Goal: Information Seeking & Learning: Learn about a topic

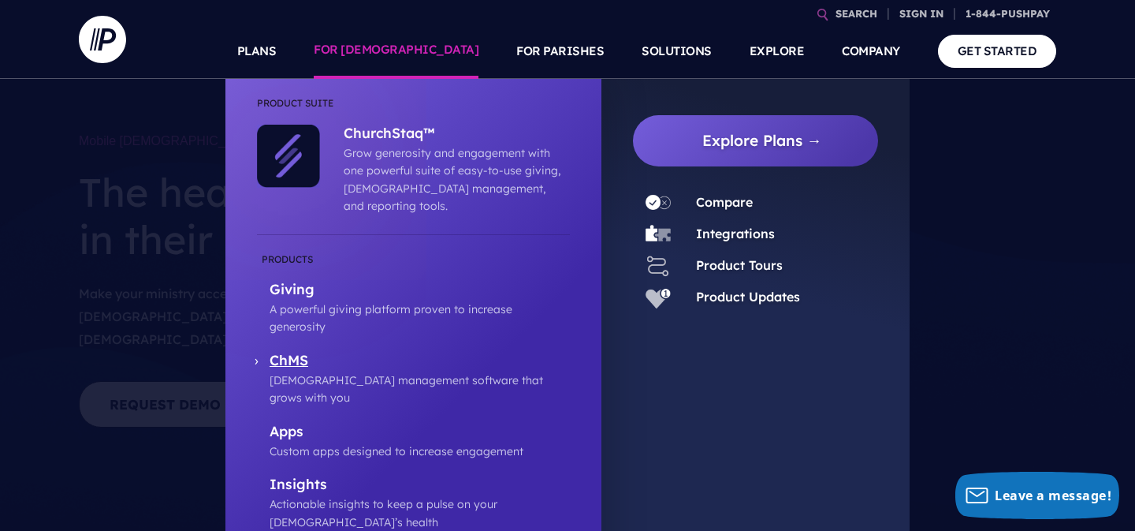
click at [300, 352] on p "ChMS" at bounding box center [420, 362] width 300 height 20
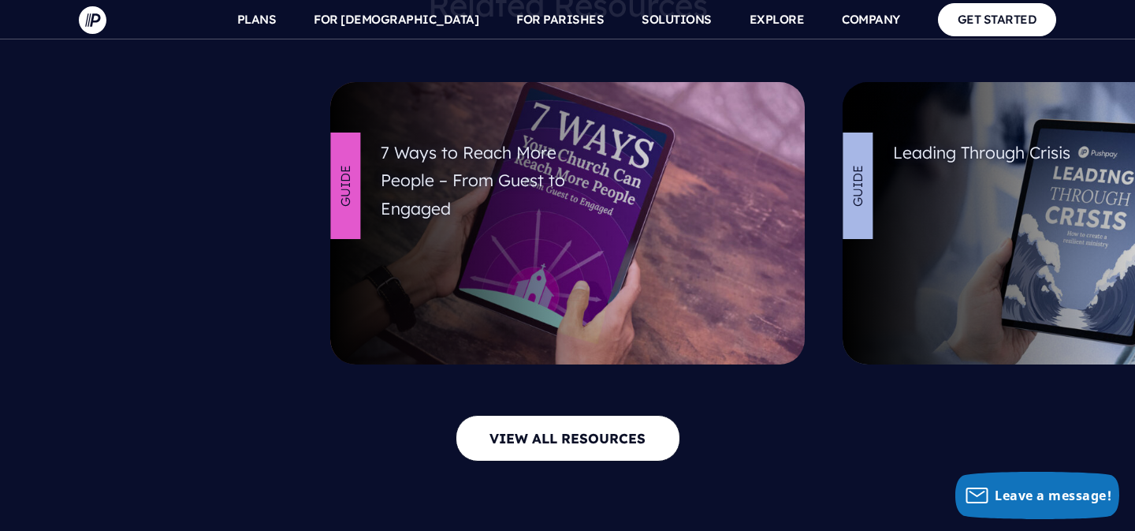
scroll to position [7160, 0]
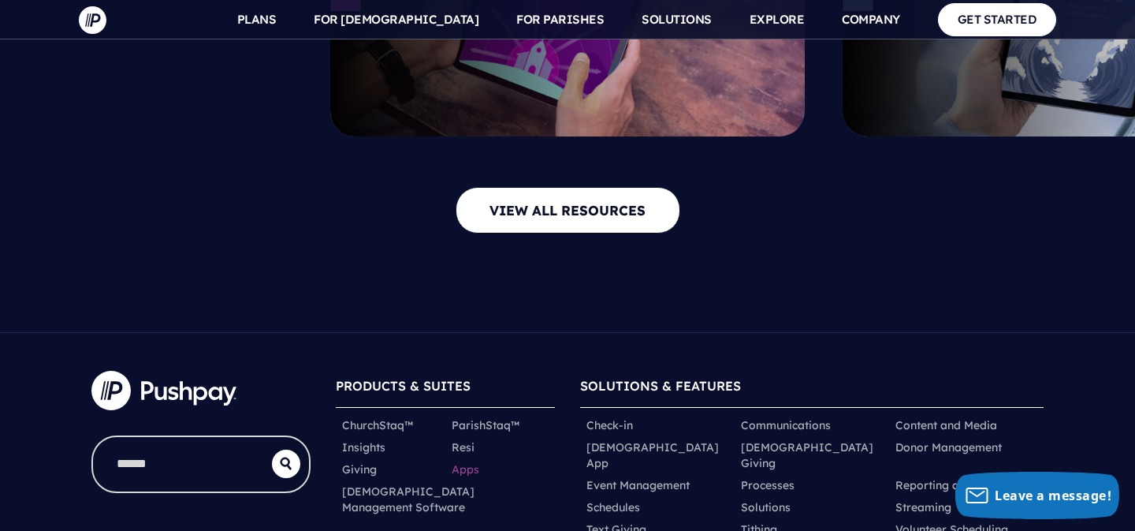
click at [466, 461] on link "Apps" at bounding box center [466, 469] width 28 height 16
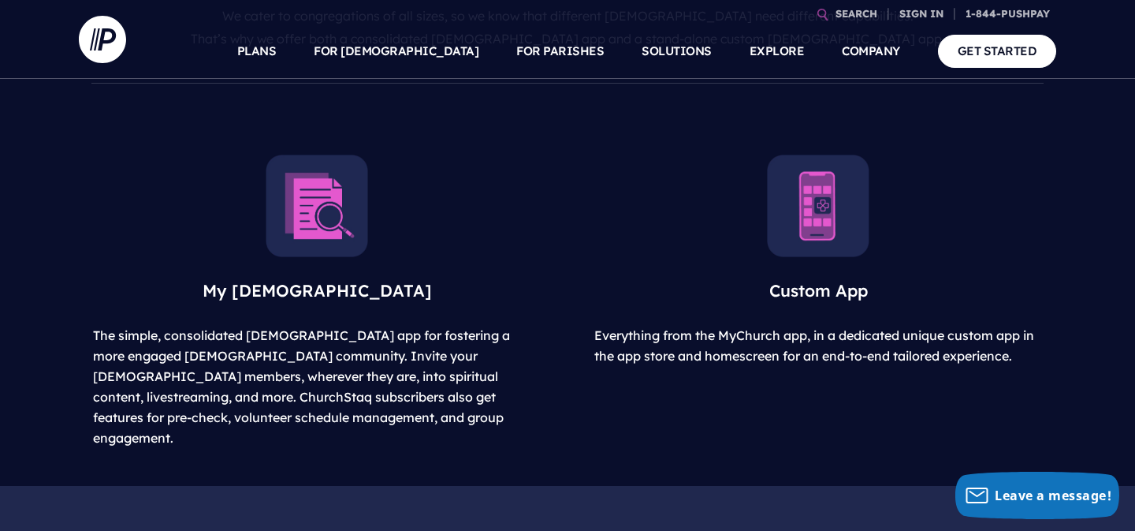
scroll to position [687, 0]
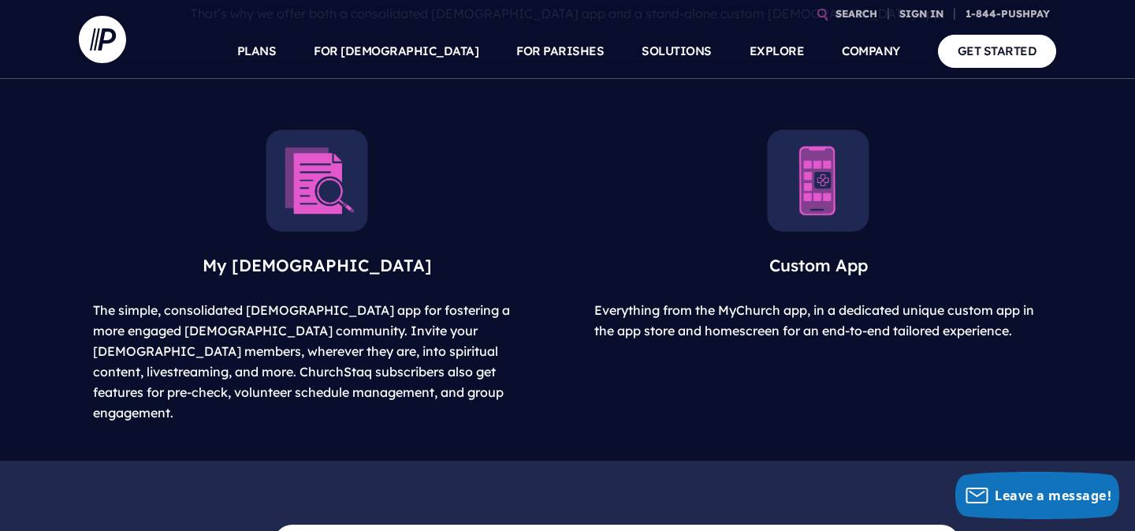
click at [323, 199] on img at bounding box center [317, 180] width 102 height 102
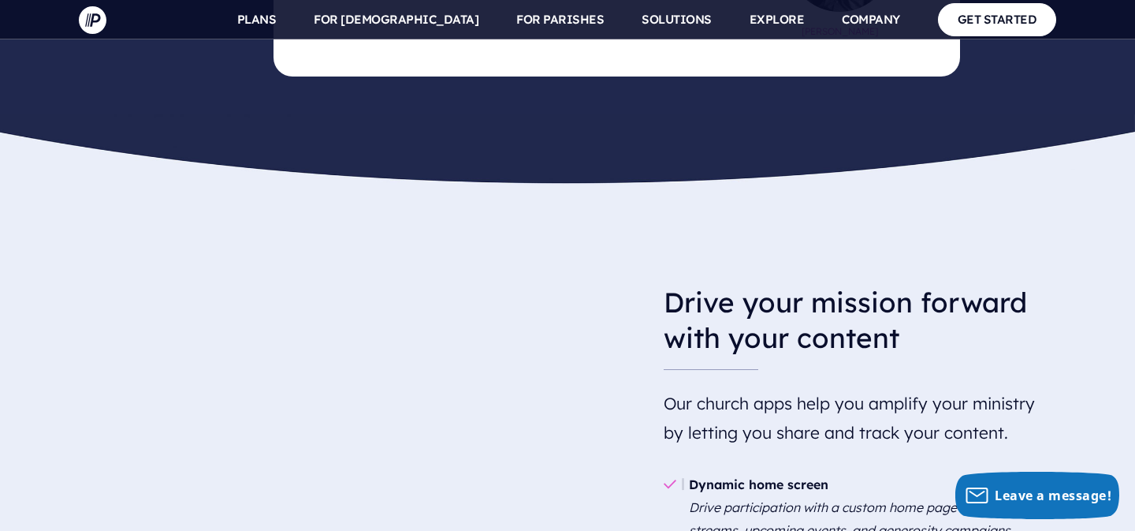
scroll to position [1360, 0]
